Goal: Information Seeking & Learning: Learn about a topic

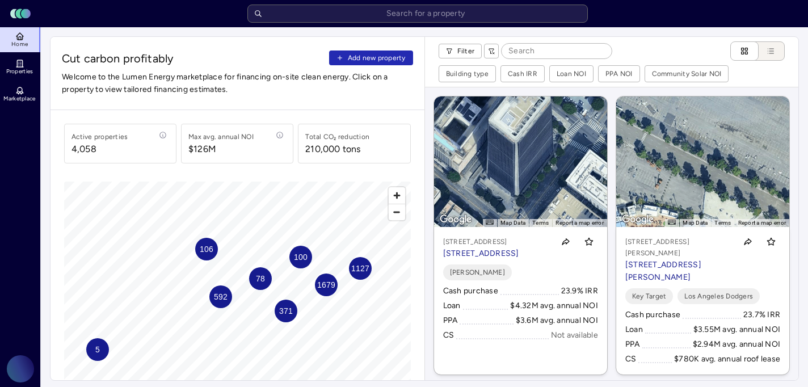
click at [531, 53] on input at bounding box center [556, 51] width 110 height 15
paste input "[STREET_ADDRESS]"
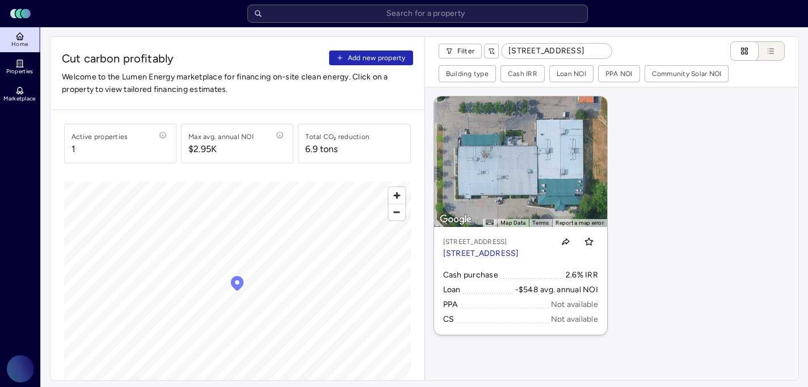
type input "[STREET_ADDRESS]"
click at [548, 201] on link "← Move left → Move right ↑ Move up ↓ Move down + Zoom in - Zoom out Home Jump l…" at bounding box center [520, 215] width 173 height 238
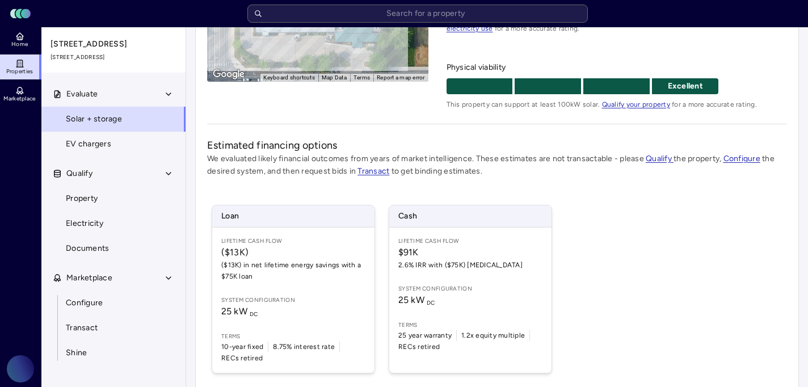
scroll to position [208, 0]
click at [636, 220] on div "Loan Lifetime Cash Flow ($13K) ($13K) in net lifetime energy savings with a $75…" at bounding box center [497, 289] width 580 height 196
click at [716, 200] on div "Loan Lifetime Cash Flow ($13K) ($13K) in net lifetime energy savings with a $75…" at bounding box center [497, 289] width 580 height 196
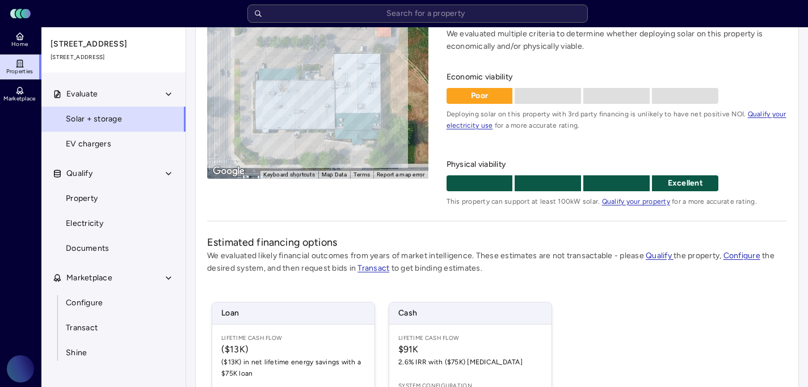
scroll to position [0, 0]
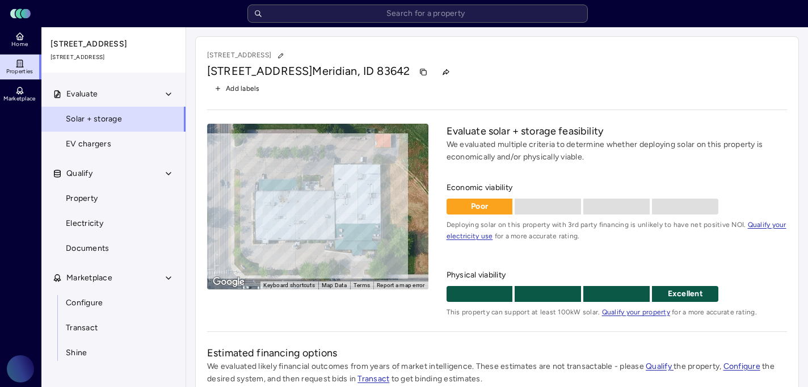
click at [593, 91] on div "Add labels" at bounding box center [497, 88] width 580 height 15
click at [585, 87] on div "Add labels" at bounding box center [497, 88] width 580 height 15
click at [555, 84] on div "Add labels" at bounding box center [497, 88] width 580 height 15
click at [528, 81] on div "Add labels" at bounding box center [497, 88] width 580 height 15
click at [504, 82] on div "Add labels" at bounding box center [497, 88] width 580 height 15
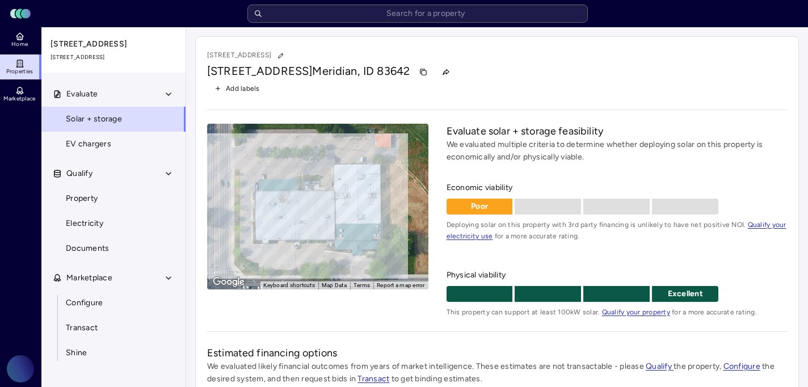
click at [490, 82] on div "Add labels" at bounding box center [497, 88] width 580 height 15
